Goal: Task Accomplishment & Management: Manage account settings

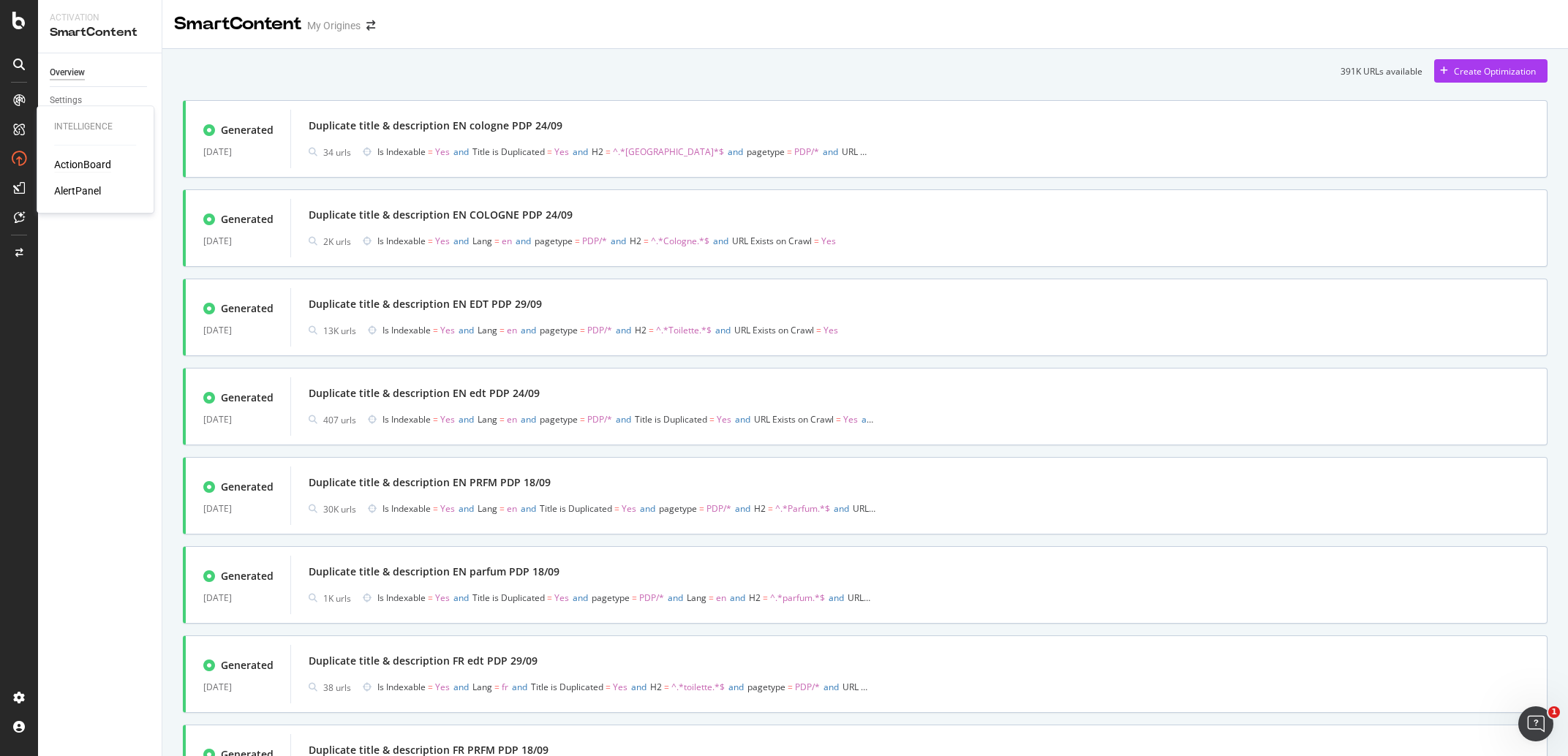
click at [80, 167] on div "ActionBoard" at bounding box center [83, 165] width 57 height 14
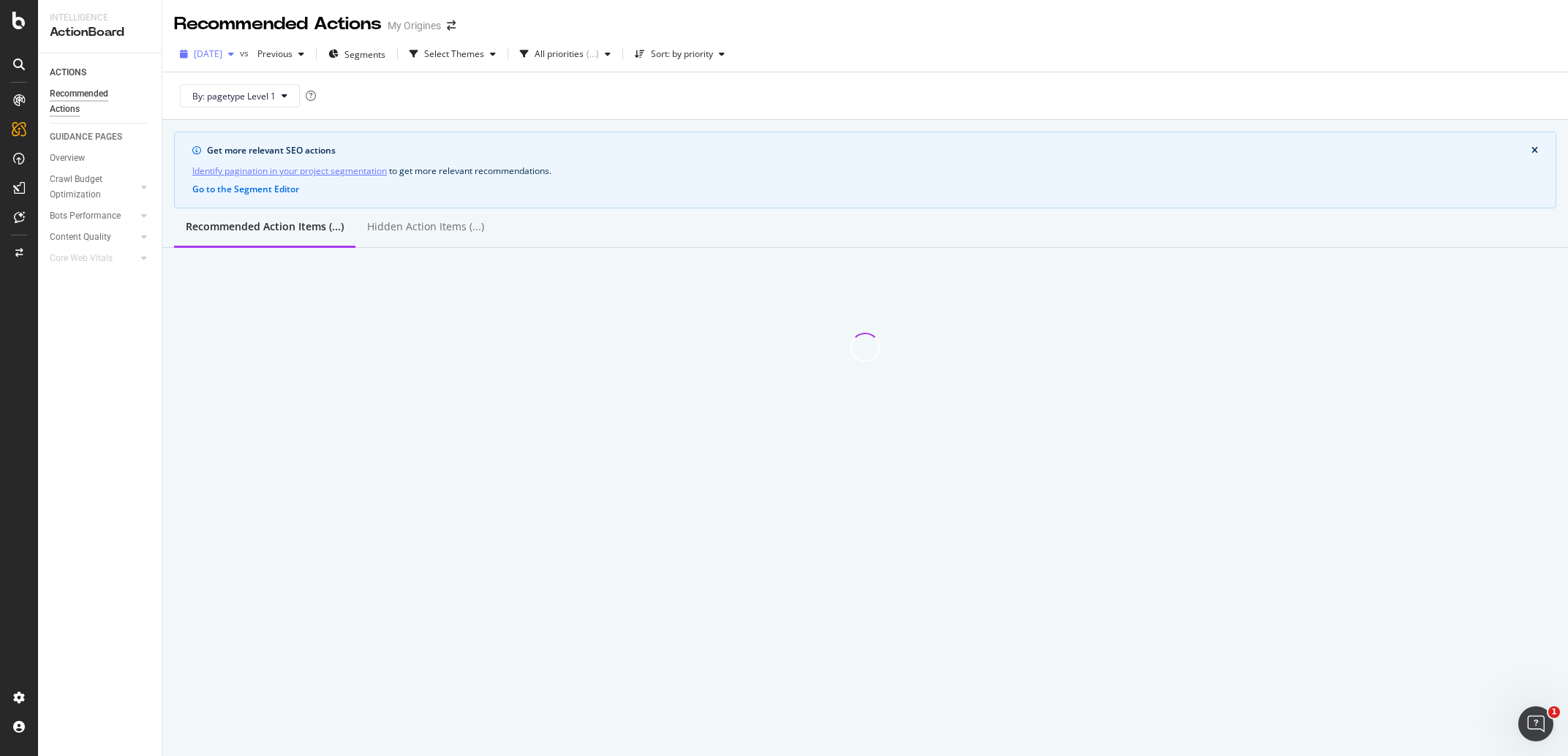
click at [239, 60] on div "2025 Sep. 18th" at bounding box center [207, 54] width 66 height 22
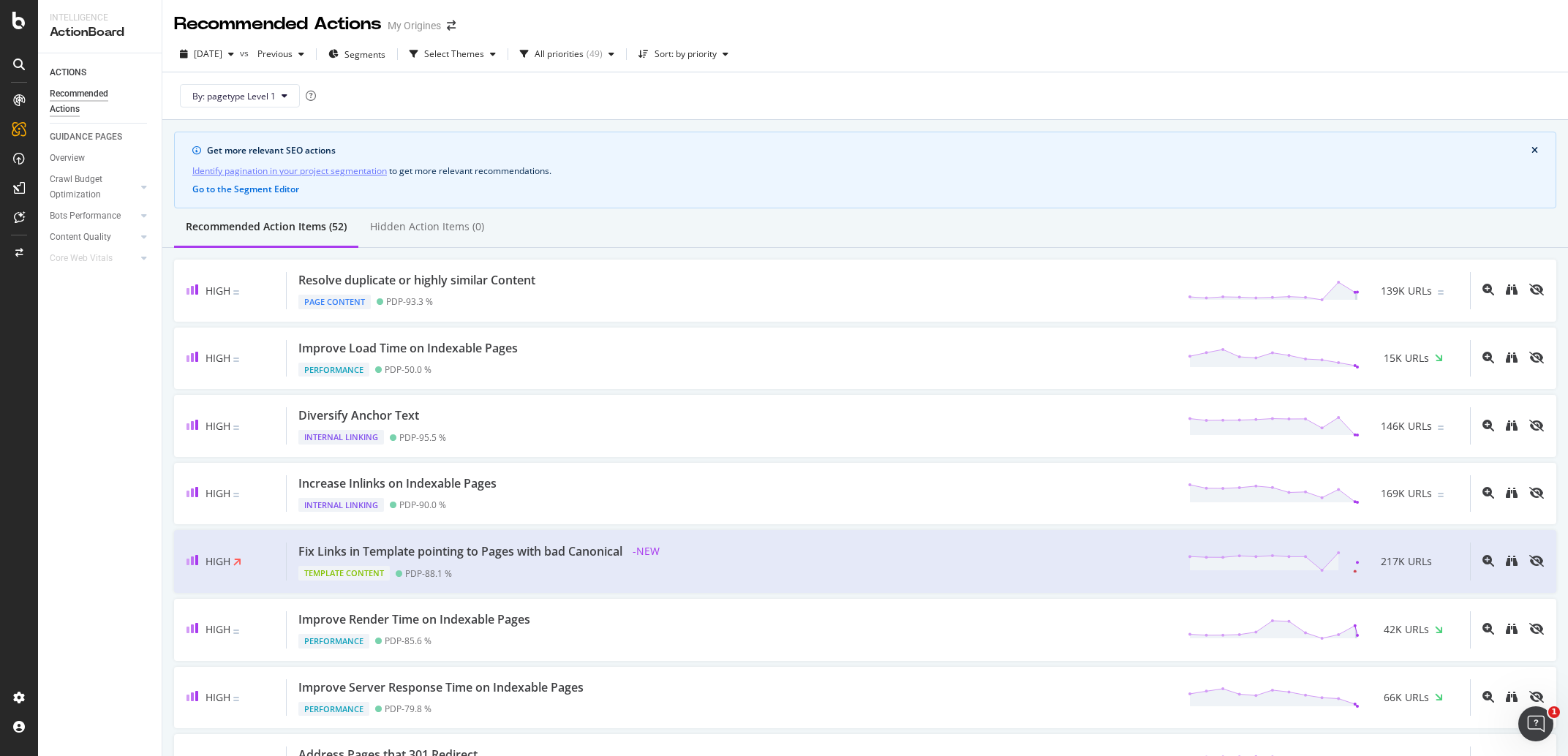
click at [1006, 46] on div "2025 Sep. 18th vs Previous Segments Select Themes All priorities ( 49 ) Sort: b…" at bounding box center [865, 57] width 1406 height 29
